Goal: Information Seeking & Learning: Learn about a topic

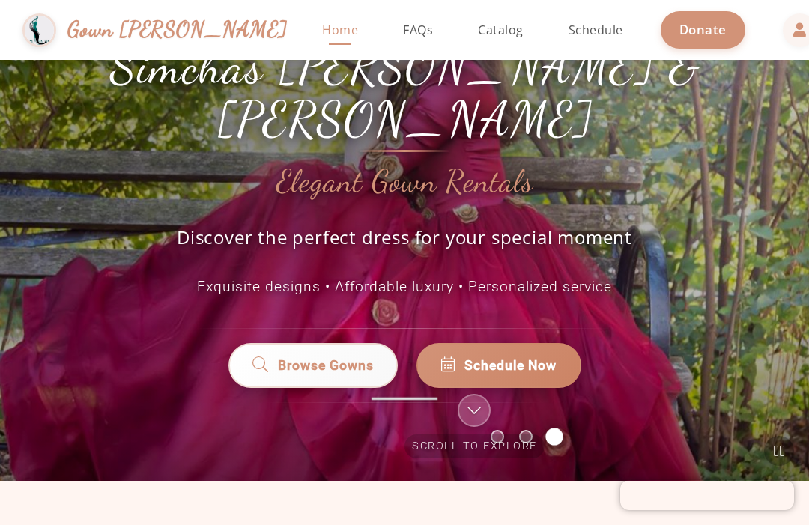
scroll to position [74, 0]
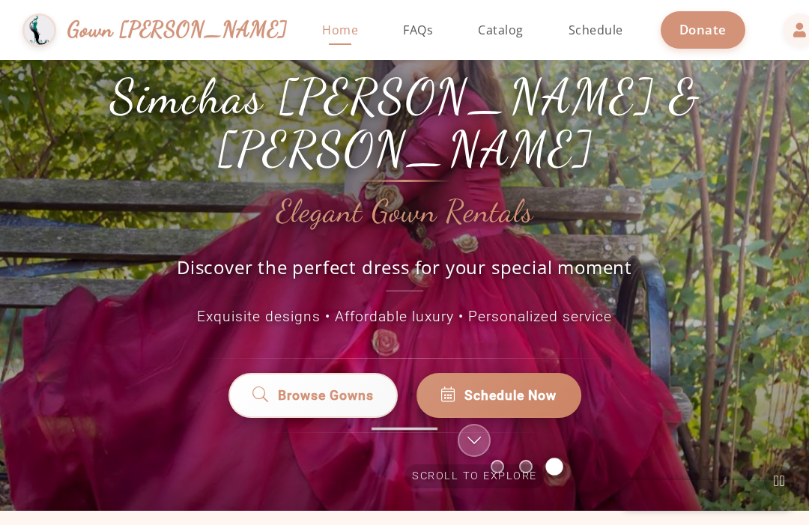
click at [345, 396] on span "Browse Gowns" at bounding box center [326, 395] width 96 height 19
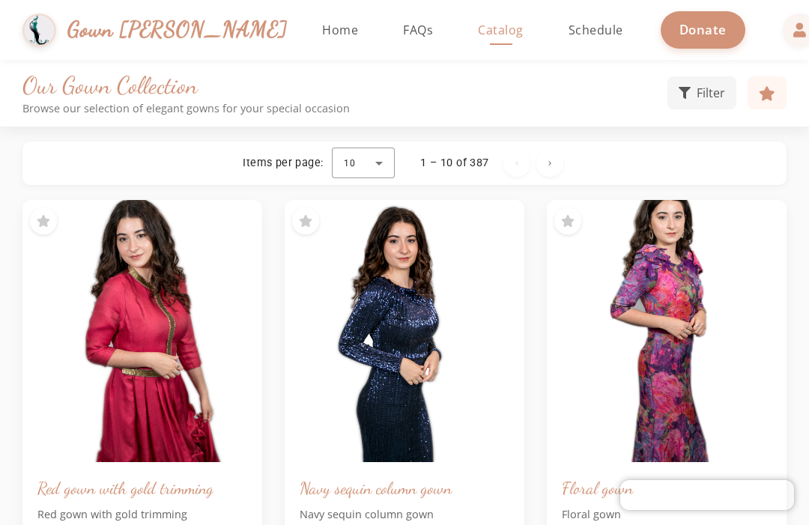
click at [403, 34] on span "FAQs" at bounding box center [418, 30] width 30 height 16
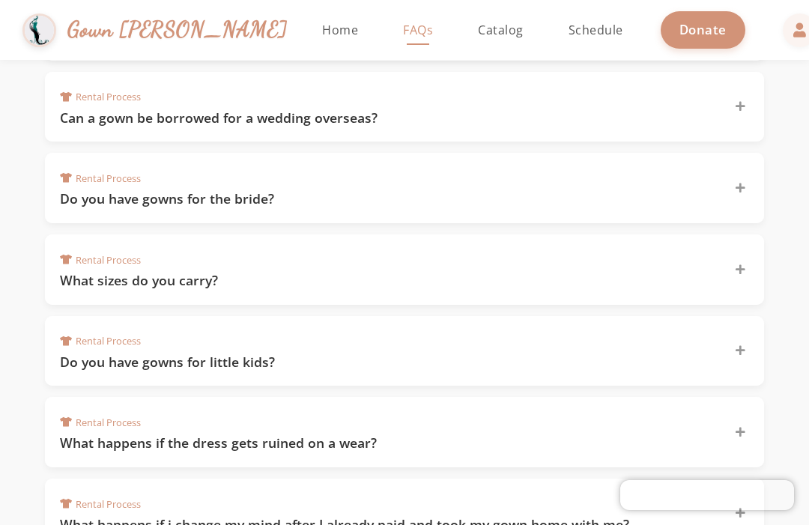
scroll to position [726, 0]
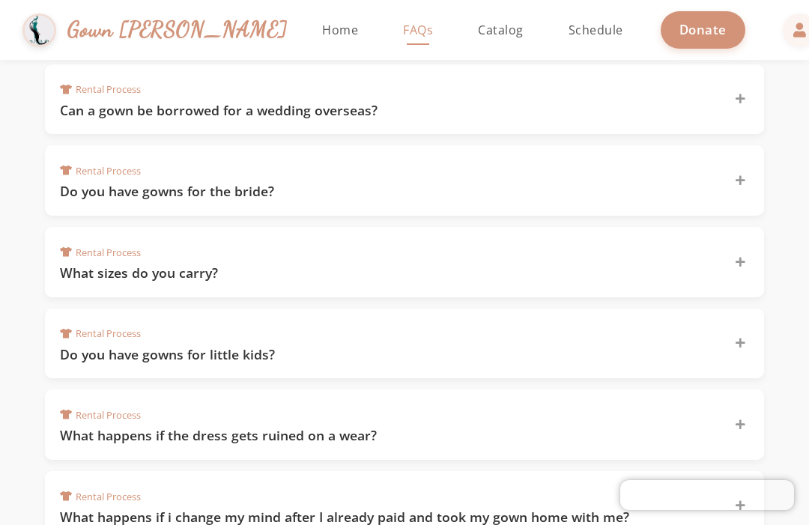
click at [739, 257] on icon at bounding box center [741, 262] width 10 height 10
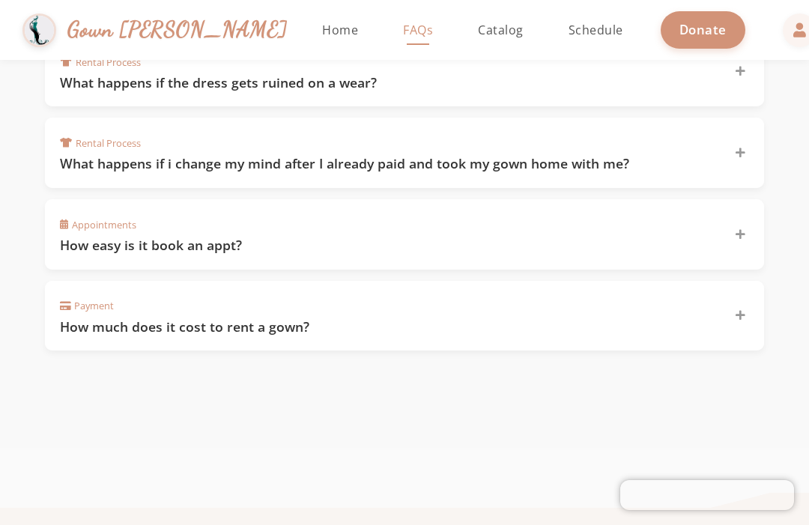
scroll to position [1130, 0]
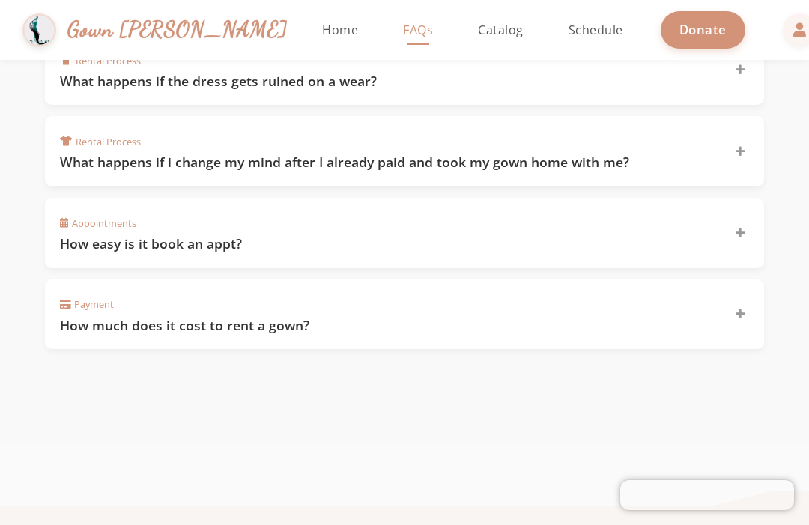
click at [749, 282] on div "Payment How much does it cost to rent a gown?" at bounding box center [404, 314] width 719 height 70
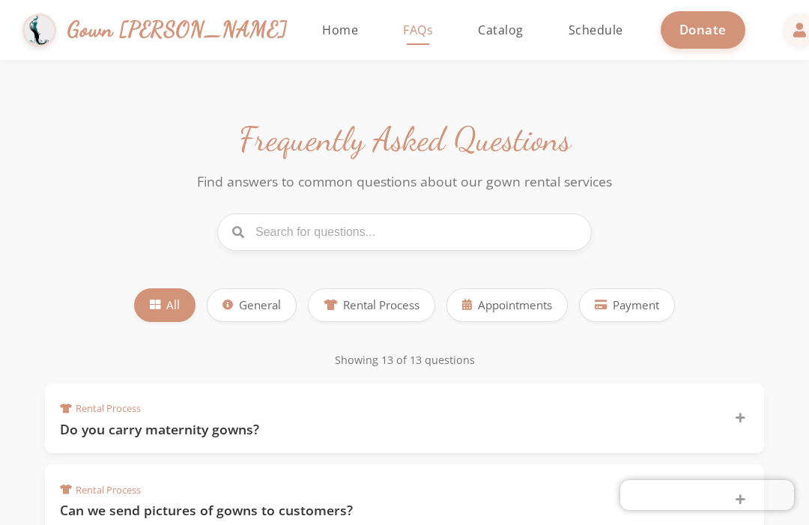
scroll to position [0, 0]
click at [53, 519] on div "Rental Process Can we send pictures of gowns to customers?" at bounding box center [404, 499] width 719 height 70
click at [250, 317] on button "General" at bounding box center [252, 305] width 90 height 34
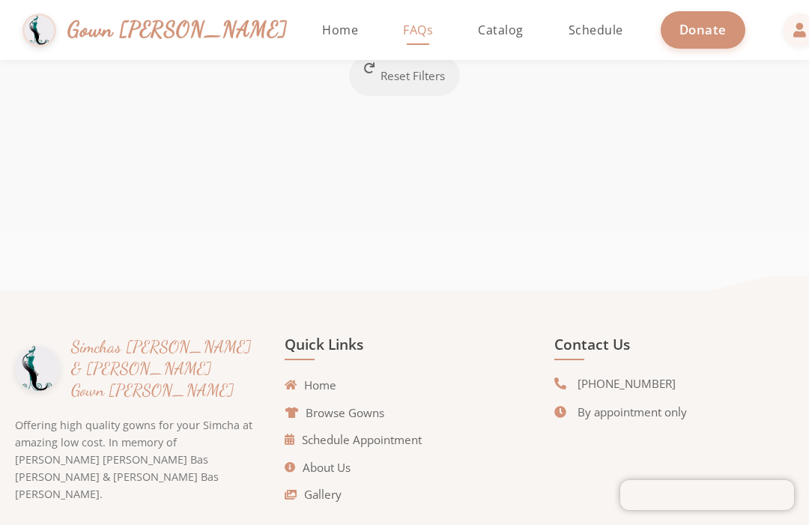
scroll to position [458, 0]
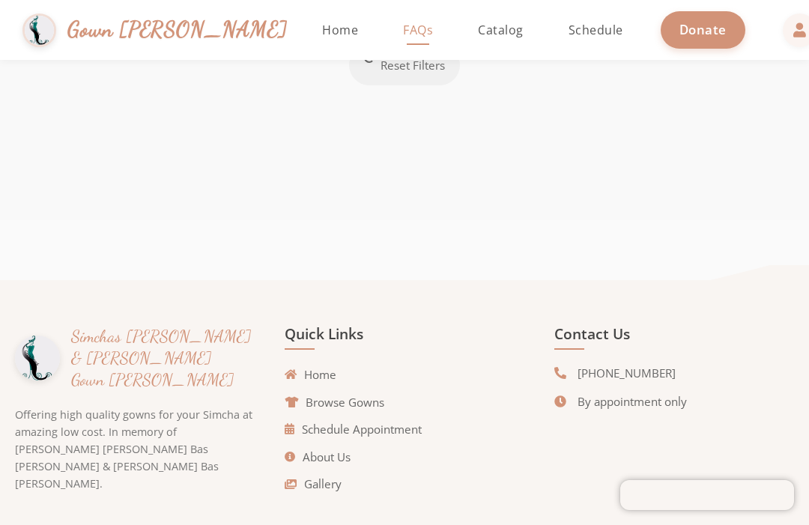
click at [754, 220] on mat-sidenav-content "Gown Gmach Home FAQs Catalog Schedule Donate Frequently Asked Questions Find an…" at bounding box center [404, 262] width 809 height 525
click at [337, 401] on link "Browse Gowns" at bounding box center [335, 402] width 100 height 17
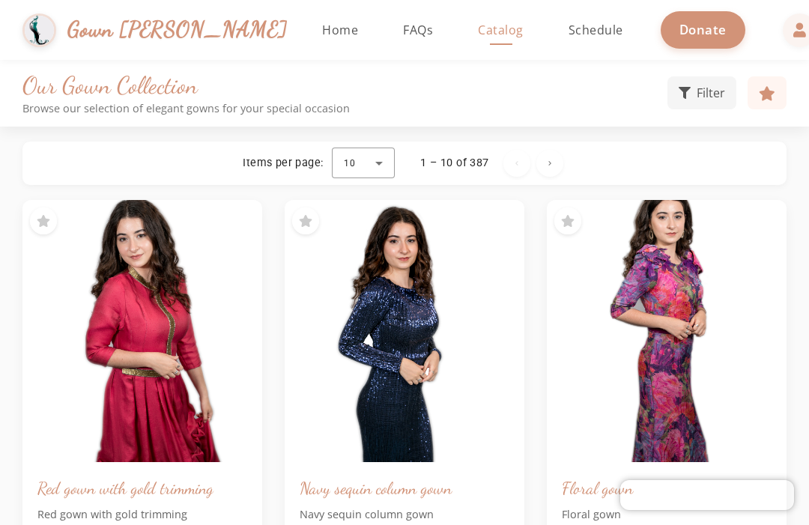
click at [380, 165] on div at bounding box center [363, 163] width 63 height 36
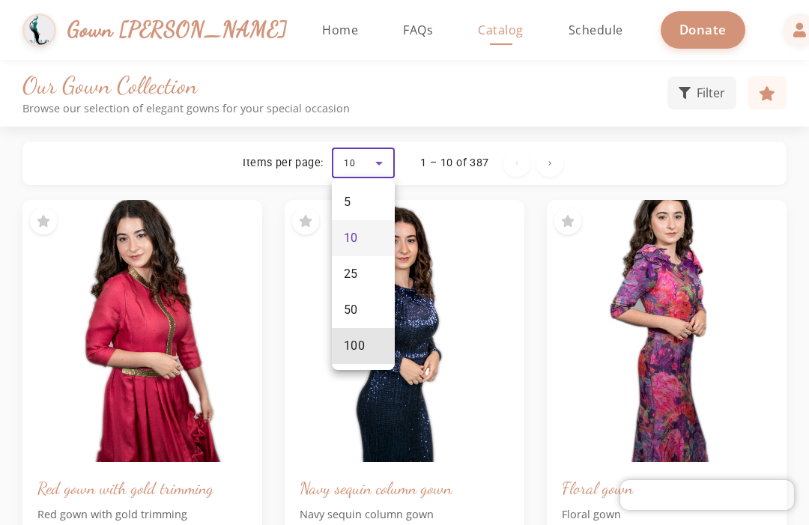
click at [360, 339] on span "100" at bounding box center [355, 346] width 22 height 18
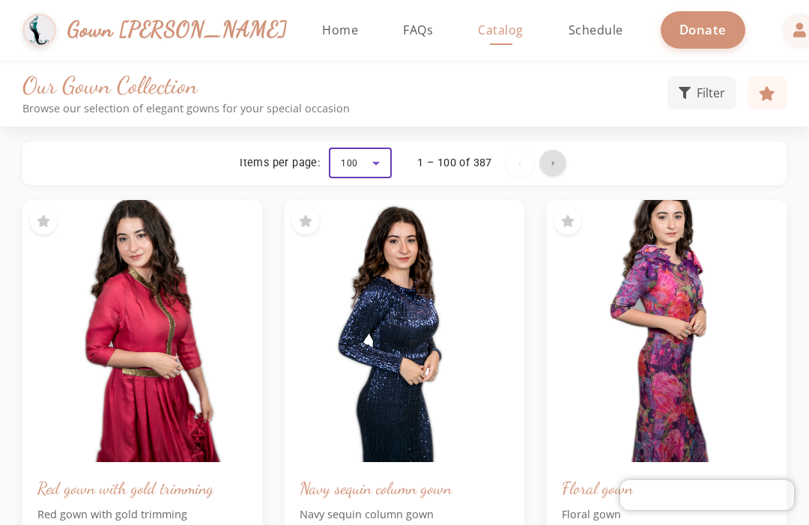
click at [553, 160] on span "Next page" at bounding box center [553, 163] width 36 height 36
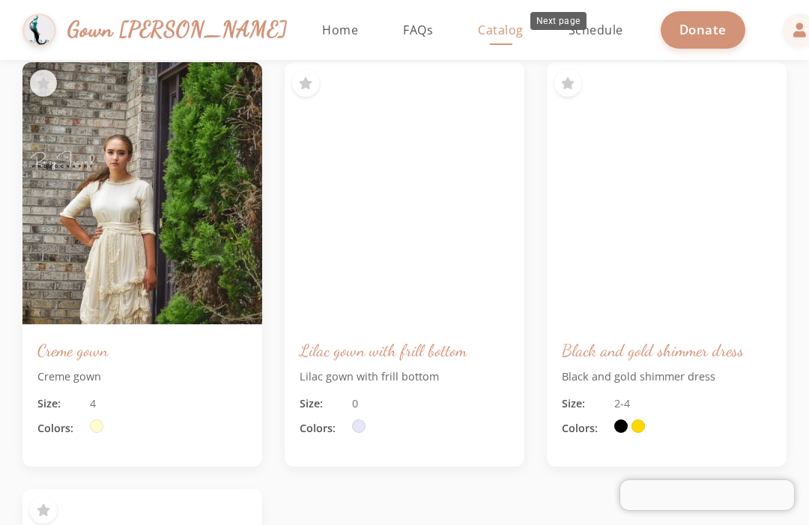
scroll to position [14060, 0]
